Goal: Download file/media

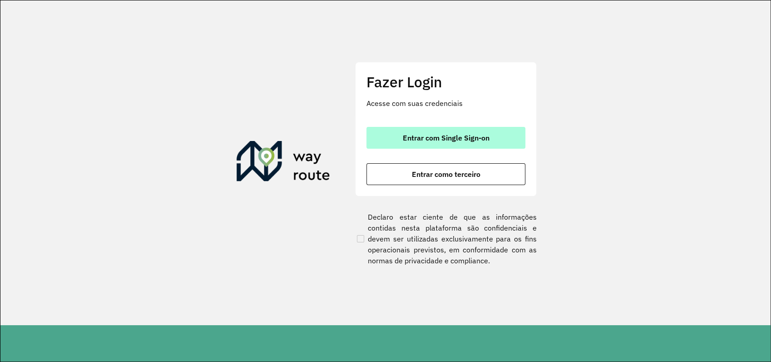
click at [463, 141] on span "Entrar com Single Sign-on" at bounding box center [446, 137] width 87 height 7
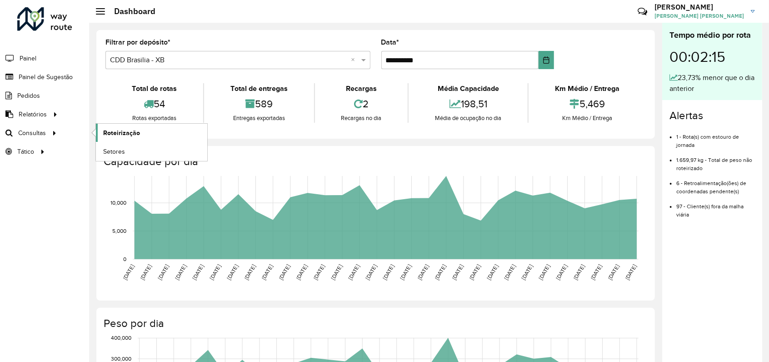
click at [139, 134] on link "Roteirização" at bounding box center [151, 133] width 111 height 18
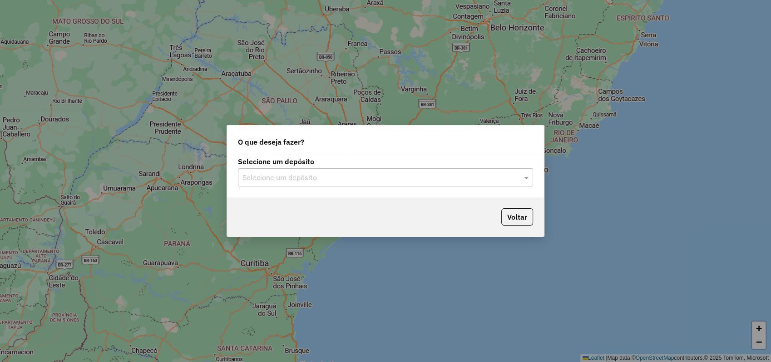
click at [325, 180] on input "text" at bounding box center [377, 177] width 268 height 11
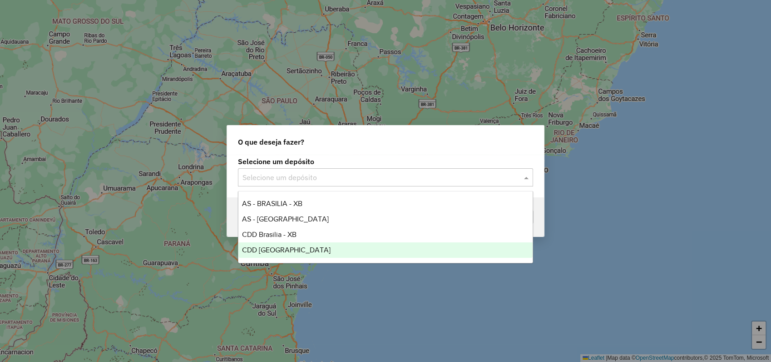
click at [285, 252] on span "CDD [GEOGRAPHIC_DATA]" at bounding box center [286, 250] width 89 height 8
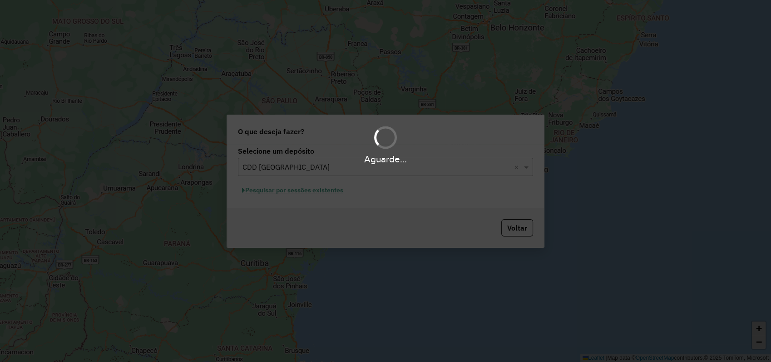
click at [322, 190] on div "Aguarde..." at bounding box center [385, 181] width 771 height 362
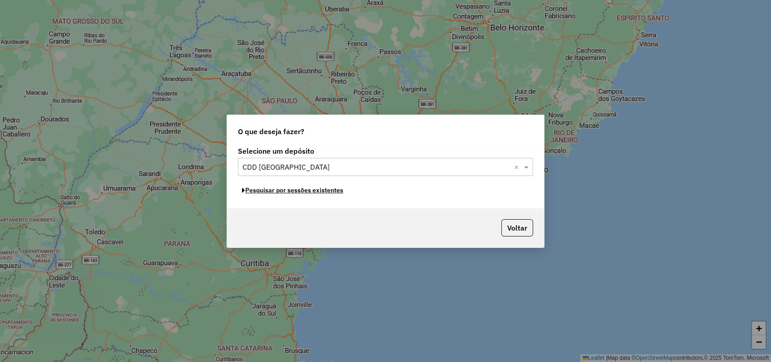
click at [322, 190] on button "Pesquisar por sessões existentes" at bounding box center [292, 190] width 109 height 14
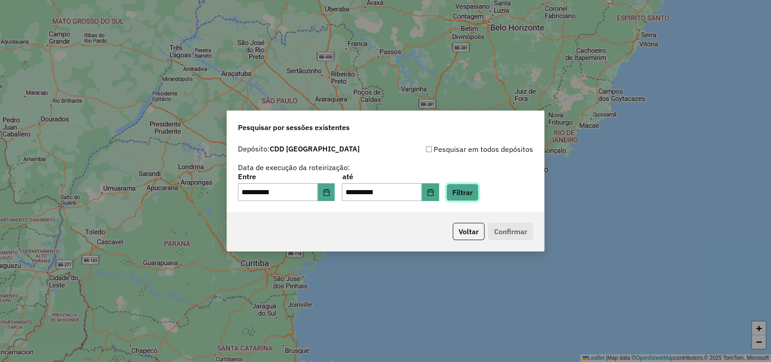
click at [479, 194] on button "Filtrar" at bounding box center [462, 191] width 32 height 17
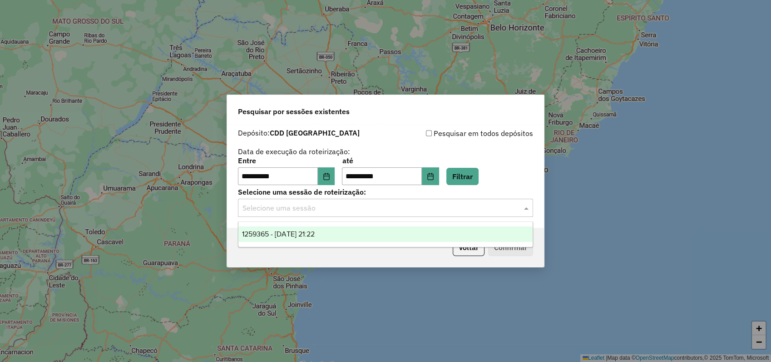
click at [396, 209] on input "text" at bounding box center [377, 208] width 268 height 11
click at [374, 232] on div "1259365 - 04/09/2025 21:22" at bounding box center [385, 233] width 294 height 15
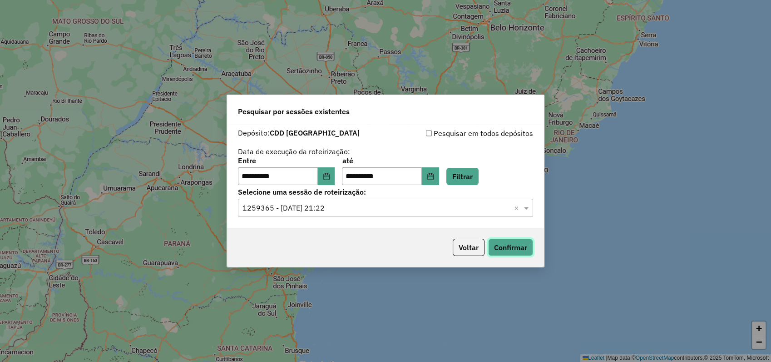
click at [511, 246] on button "Confirmar" at bounding box center [510, 246] width 45 height 17
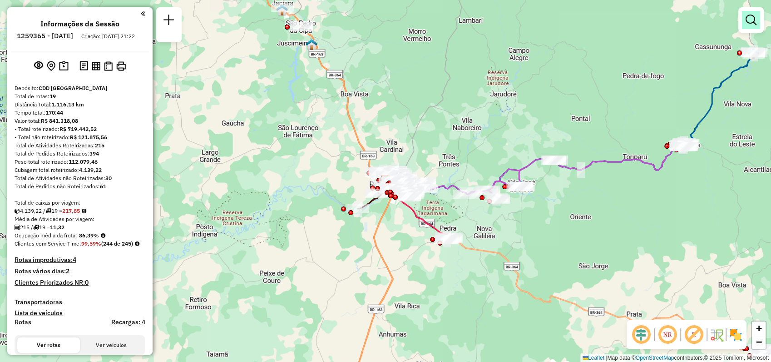
click at [751, 18] on em at bounding box center [751, 20] width 11 height 11
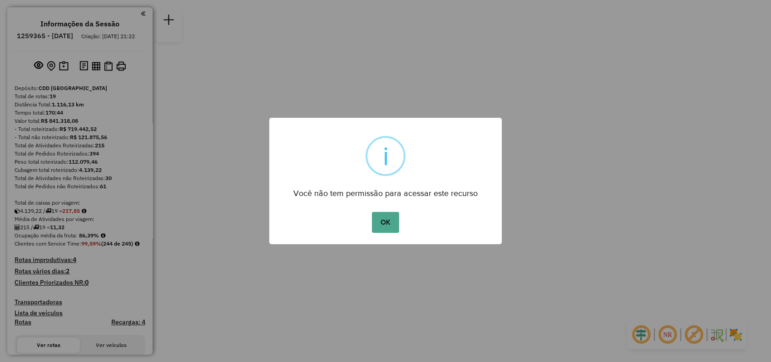
click at [674, 21] on div "× i Você não tem permissão para acessar este recurso OK No Cancel" at bounding box center [385, 181] width 771 height 362
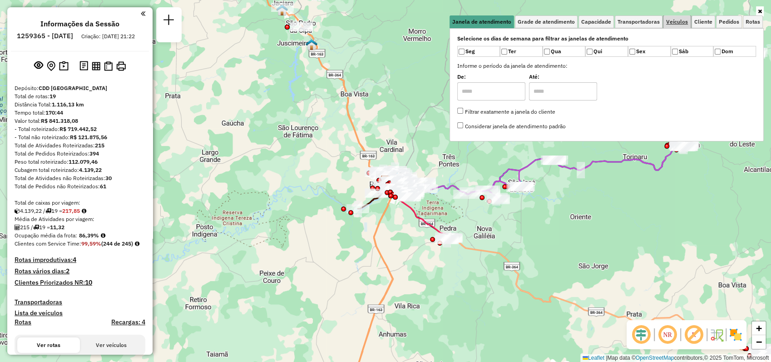
click at [676, 20] on span "Veículos" at bounding box center [677, 21] width 22 height 5
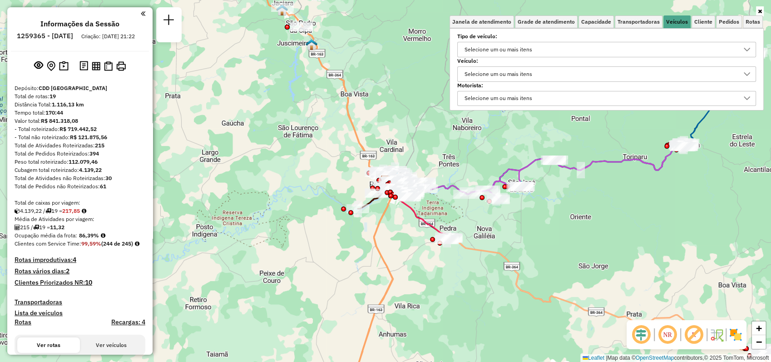
click at [497, 69] on div "Selecione um ou mais itens" at bounding box center [498, 74] width 74 height 15
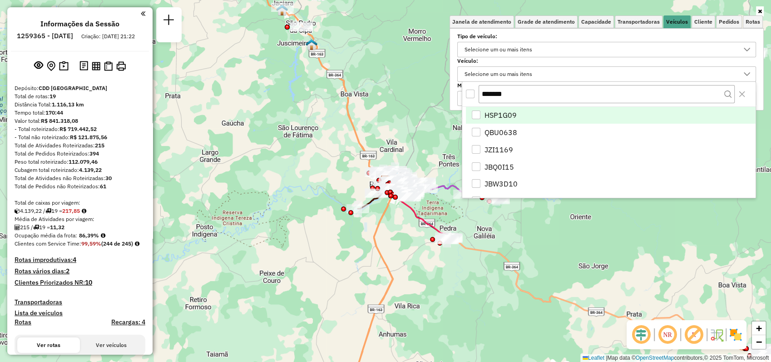
scroll to position [5, 32]
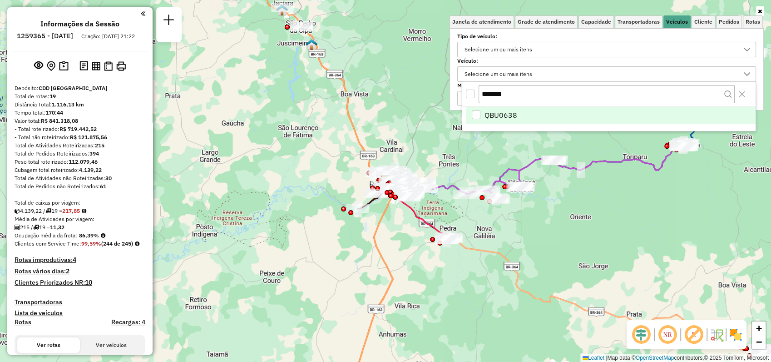
type input "*******"
drag, startPoint x: 518, startPoint y: 114, endPoint x: 521, endPoint y: 130, distance: 17.0
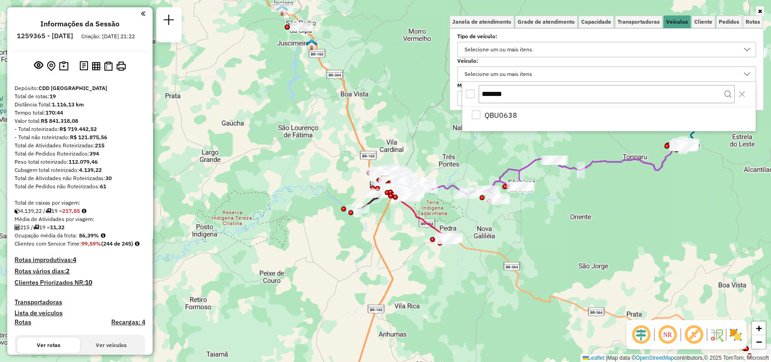
click at [518, 114] on li "QBU0638" at bounding box center [611, 115] width 290 height 17
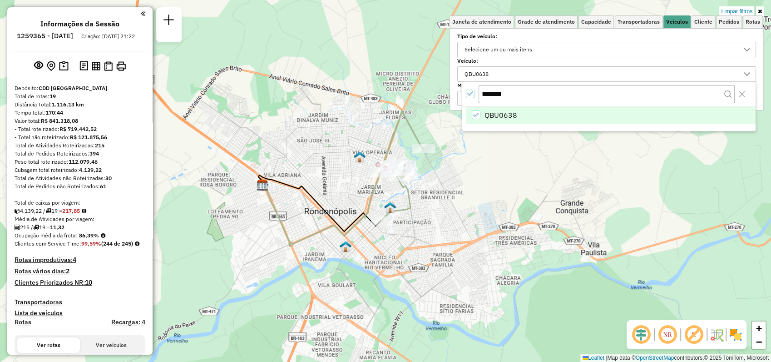
drag, startPoint x: 446, startPoint y: 171, endPoint x: 448, endPoint y: 218, distance: 47.7
click at [448, 218] on div "Limpar filtros Janela de atendimento Grade de atendimento Capacidade Transporta…" at bounding box center [385, 181] width 771 height 362
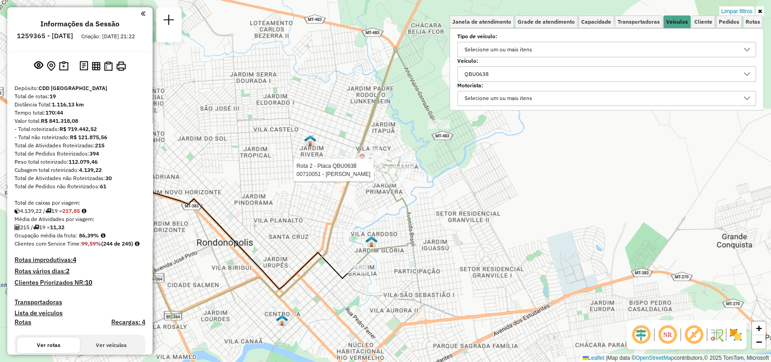
click at [459, 216] on div "Rota 2 - Placa QBU0638 00710051 - CELINA GOMES COMERCI Limpar filtros Janela de…" at bounding box center [385, 181] width 771 height 362
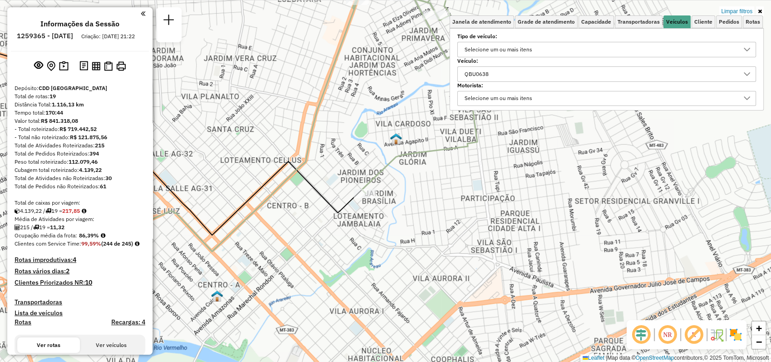
drag, startPoint x: 472, startPoint y: 196, endPoint x: 534, endPoint y: 110, distance: 105.5
click at [534, 110] on div "Limpar filtros Janela de atendimento Grade de atendimento Capacidade Transporta…" at bounding box center [385, 181] width 771 height 362
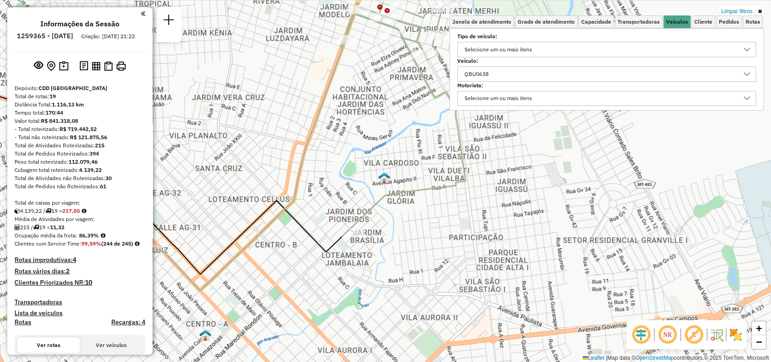
click at [454, 199] on div "Limpar filtros Janela de atendimento Grade de atendimento Capacidade Transporta…" at bounding box center [385, 181] width 771 height 362
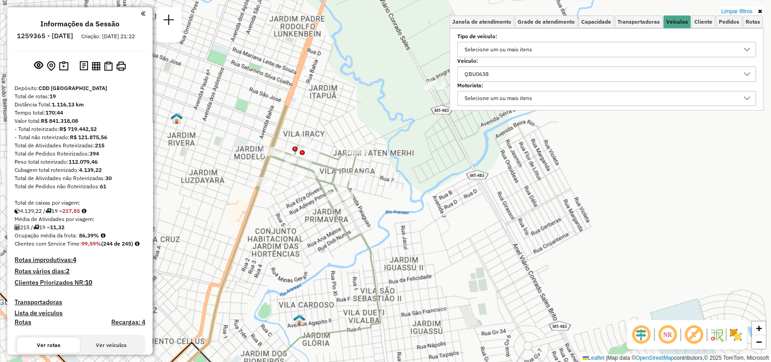
drag, startPoint x: 497, startPoint y: 186, endPoint x: 412, endPoint y: 328, distance: 165.2
click at [412, 328] on div "Limpar filtros Janela de atendimento Grade de atendimento Capacidade Transporta…" at bounding box center [385, 181] width 771 height 362
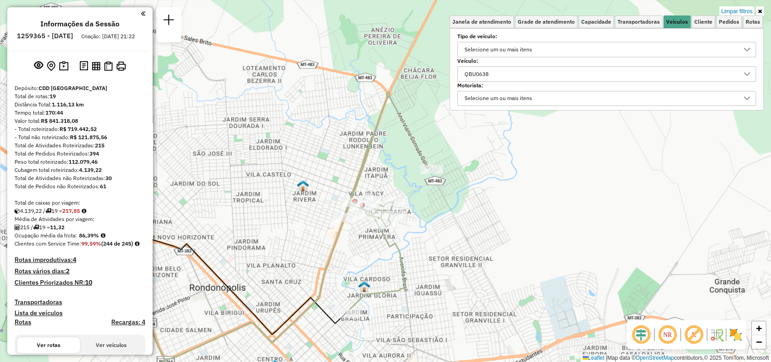
click at [760, 10] on icon at bounding box center [760, 11] width 4 height 5
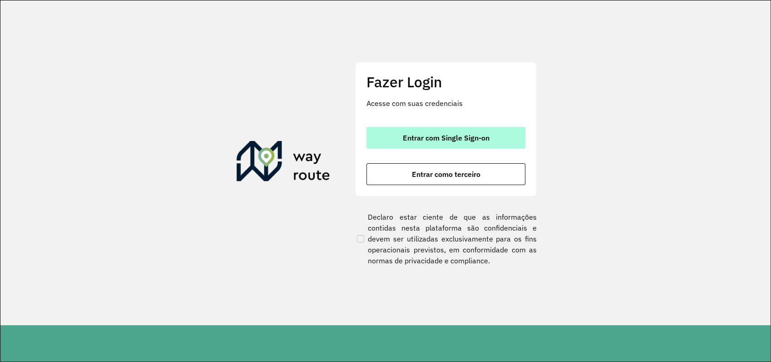
click at [425, 129] on button "Entrar com Single Sign-on" at bounding box center [446, 138] width 159 height 22
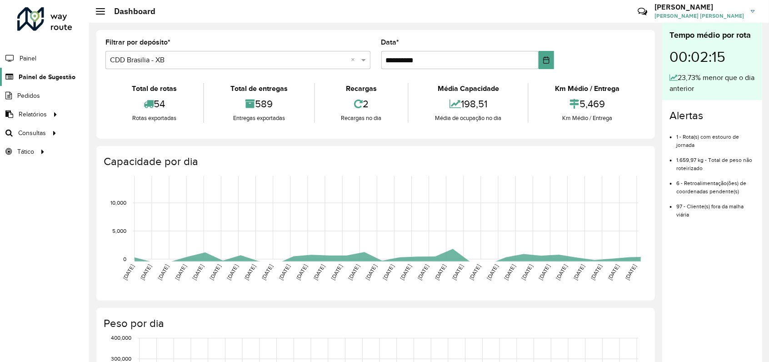
click at [46, 76] on span "Painel de Sugestão" at bounding box center [47, 77] width 57 height 10
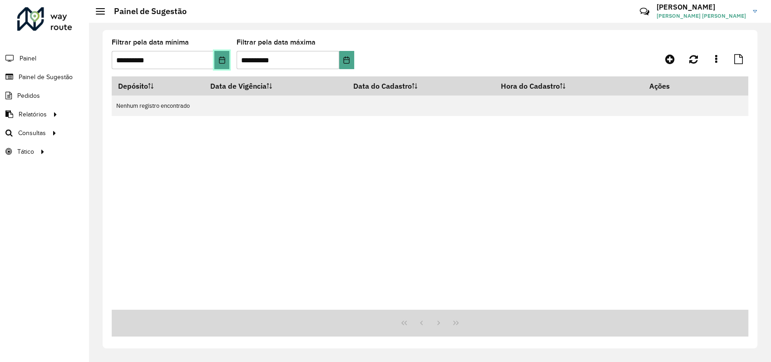
click at [219, 60] on icon "Choose Date" at bounding box center [222, 59] width 6 height 7
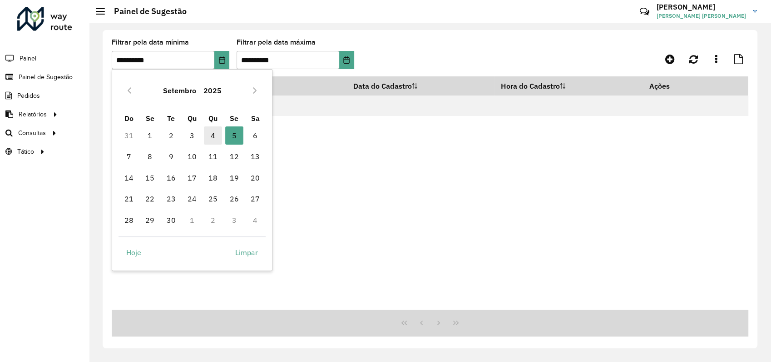
click at [211, 139] on span "4" at bounding box center [213, 135] width 18 height 18
type input "**********"
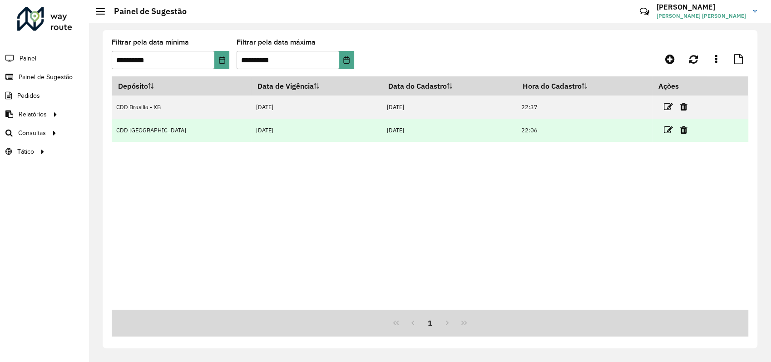
click at [251, 129] on td "[DATE]" at bounding box center [316, 130] width 131 height 23
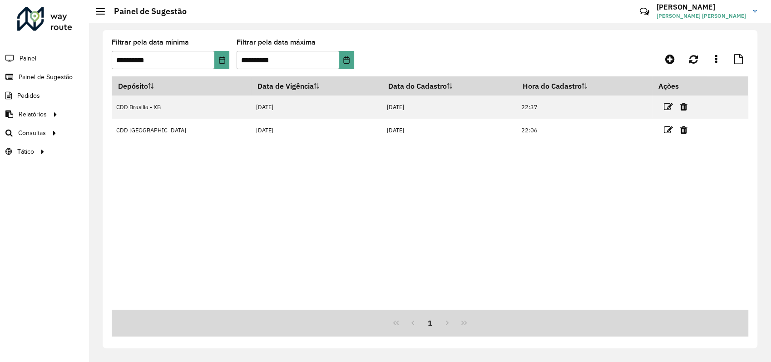
click at [664, 130] on icon at bounding box center [668, 129] width 9 height 9
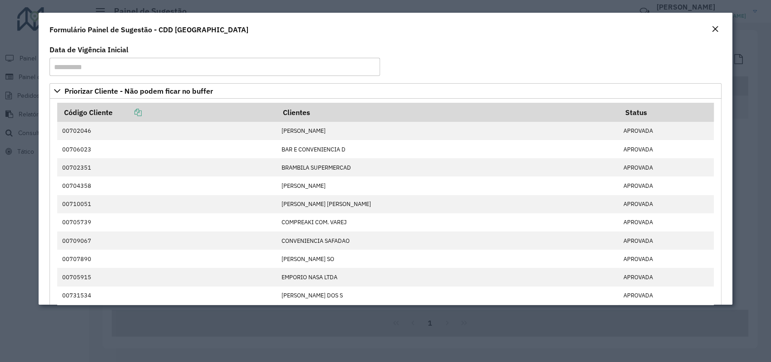
scroll to position [922, 0]
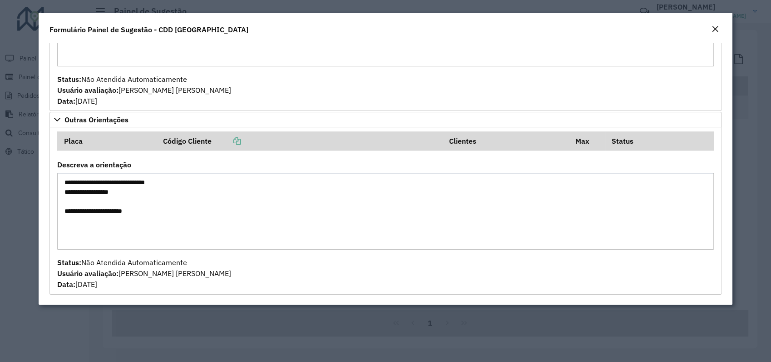
drag, startPoint x: 120, startPoint y: 212, endPoint x: 164, endPoint y: 213, distance: 44.1
click at [160, 213] on textarea "**********" at bounding box center [385, 211] width 657 height 77
drag, startPoint x: 164, startPoint y: 213, endPoint x: 203, endPoint y: 227, distance: 41.9
click at [203, 227] on textarea "**********" at bounding box center [385, 211] width 657 height 77
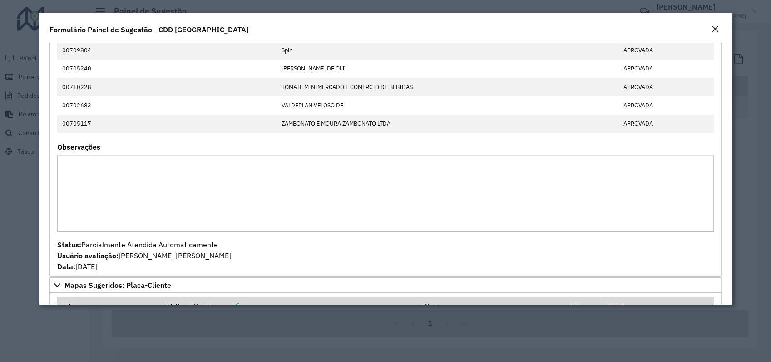
scroll to position [656, 0]
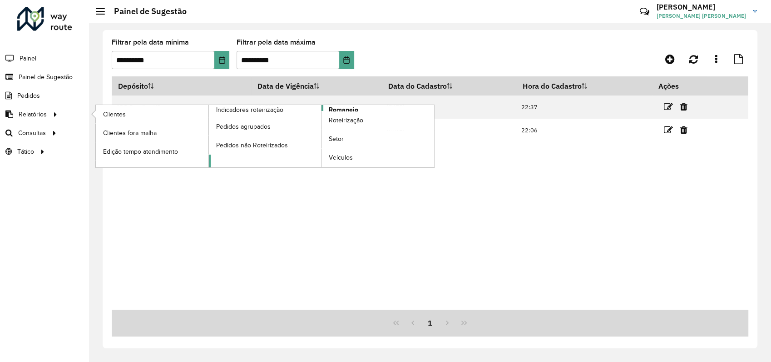
click at [350, 106] on span "Romaneio" at bounding box center [344, 110] width 30 height 10
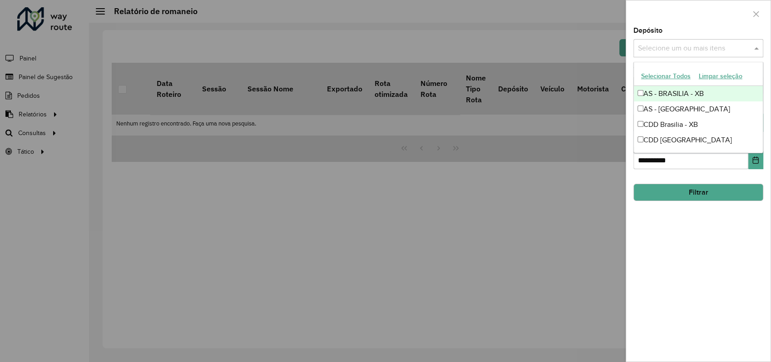
click at [656, 51] on input "text" at bounding box center [694, 48] width 116 height 11
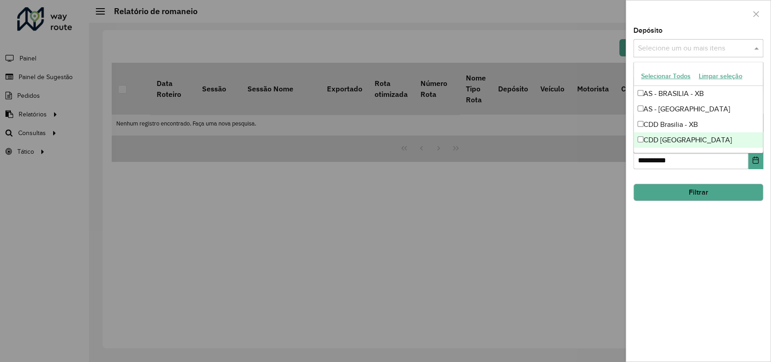
click at [669, 144] on div "CDD [GEOGRAPHIC_DATA]" at bounding box center [698, 139] width 129 height 15
click at [687, 189] on button "Filtrar" at bounding box center [699, 191] width 130 height 17
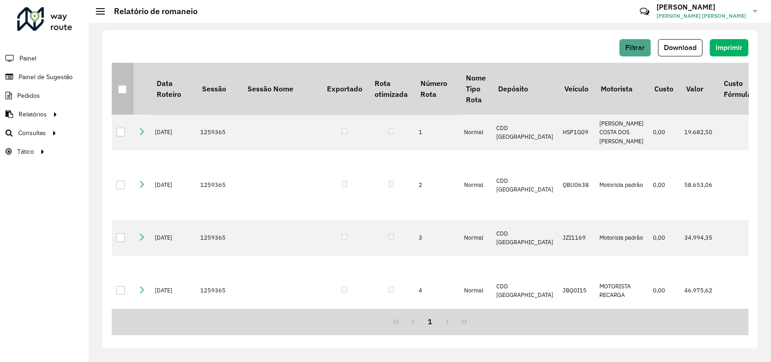
click at [131, 91] on th at bounding box center [123, 89] width 22 height 52
click at [124, 92] on div at bounding box center [122, 89] width 9 height 9
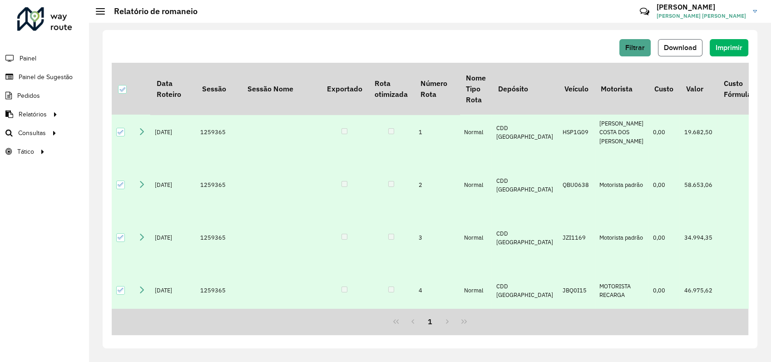
click at [676, 49] on span "Download" at bounding box center [680, 48] width 33 height 8
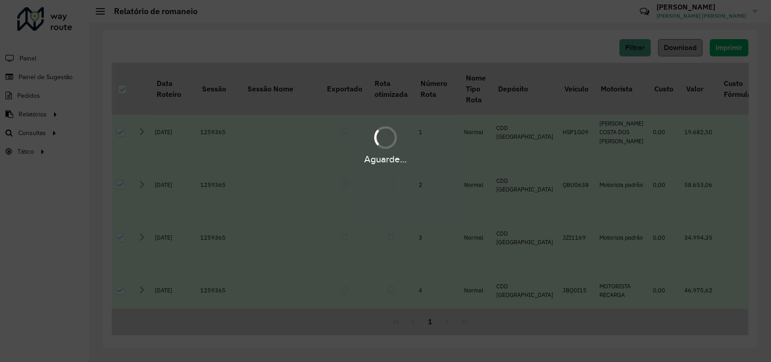
click at [676, 49] on div "Aguarde..." at bounding box center [385, 181] width 771 height 362
